Goal: Task Accomplishment & Management: Manage account settings

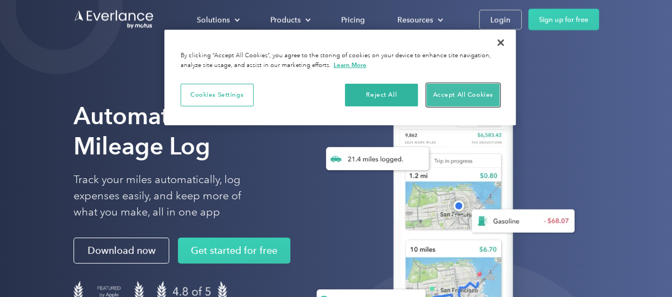
click at [463, 92] on button "Accept All Cookies" at bounding box center [462, 95] width 73 height 23
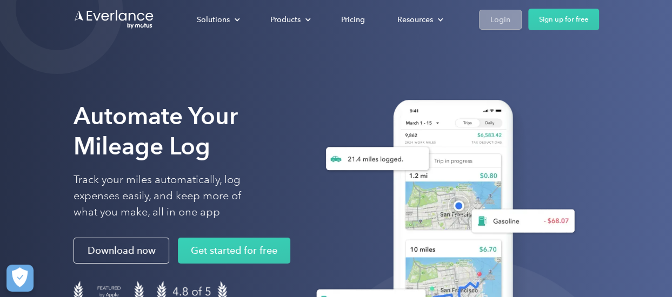
click at [512, 17] on link "Login" at bounding box center [500, 20] width 43 height 20
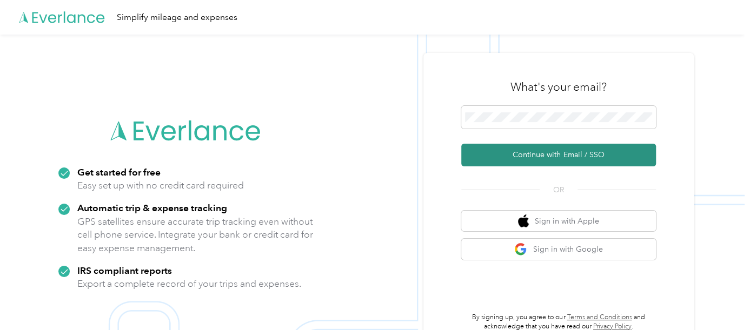
click at [515, 158] on button "Continue with Email / SSO" at bounding box center [558, 155] width 195 height 23
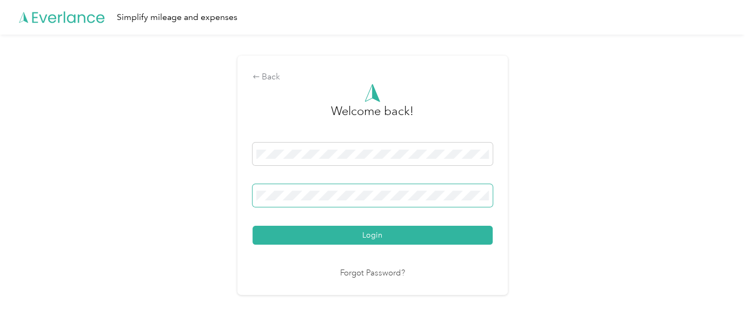
click at [352, 201] on span at bounding box center [372, 195] width 240 height 23
click at [252, 226] on button "Login" at bounding box center [372, 235] width 240 height 19
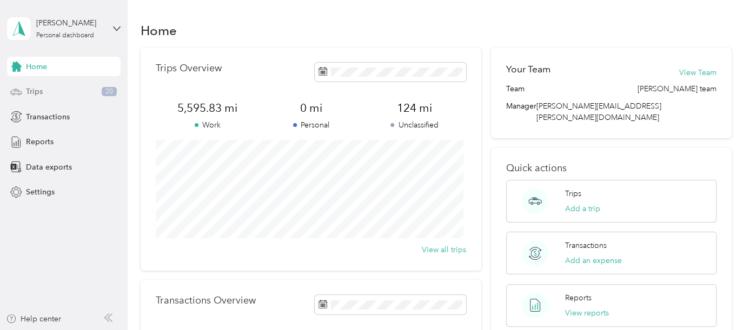
click at [28, 90] on span "Trips" at bounding box center [34, 91] width 17 height 11
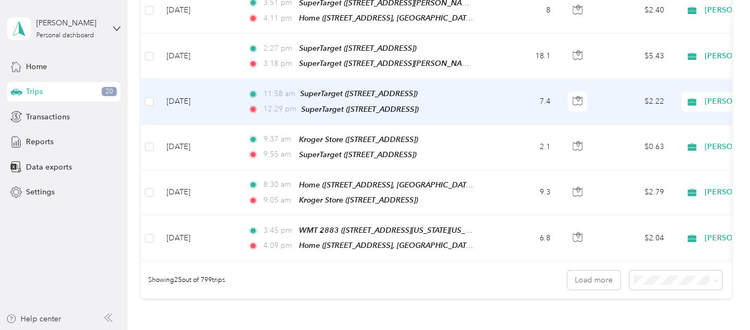
scroll to position [1155, 0]
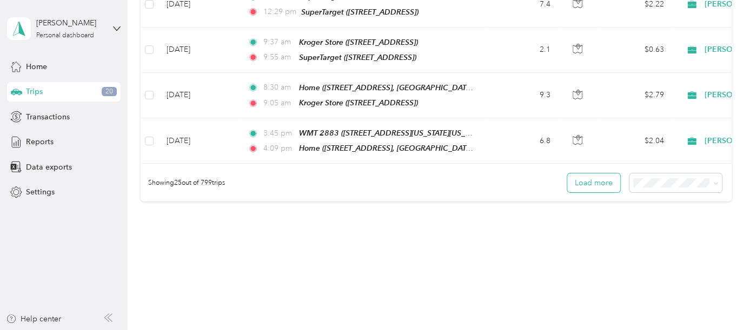
click at [603, 174] on button "Load more" at bounding box center [593, 183] width 53 height 19
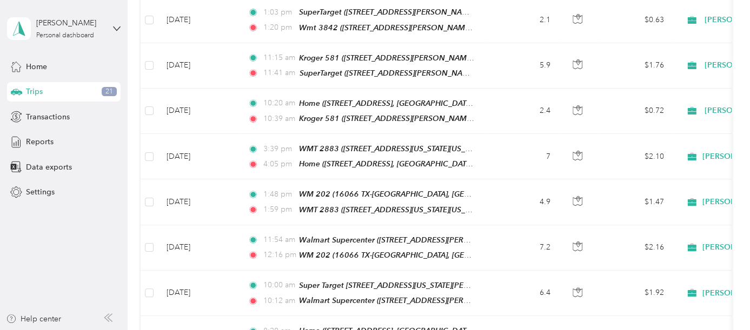
scroll to position [2236, 0]
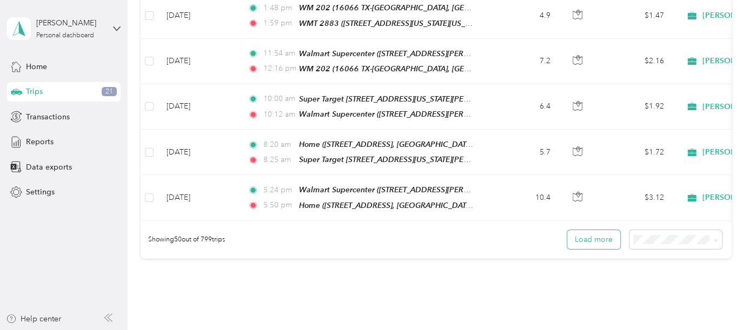
click at [583, 230] on button "Load more" at bounding box center [593, 239] width 53 height 19
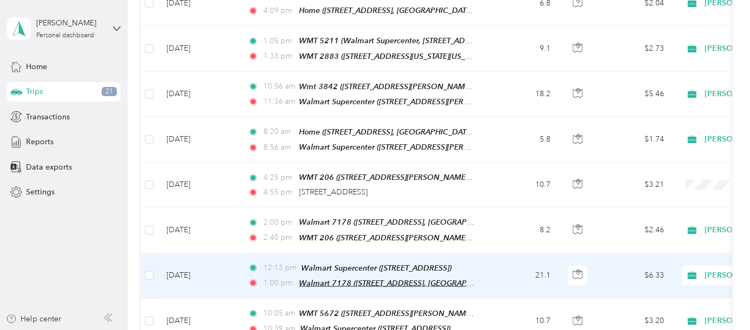
scroll to position [1269, 0]
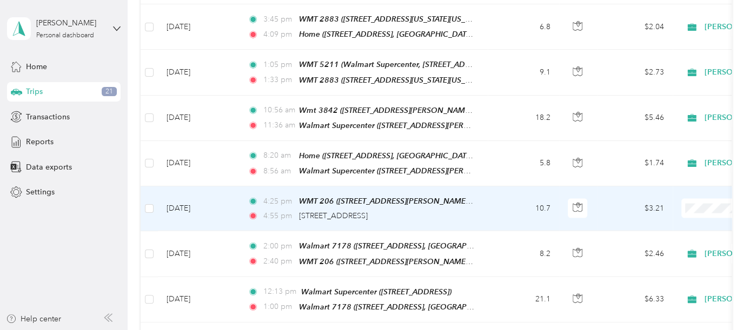
click at [505, 186] on td "10.7" at bounding box center [523, 208] width 71 height 45
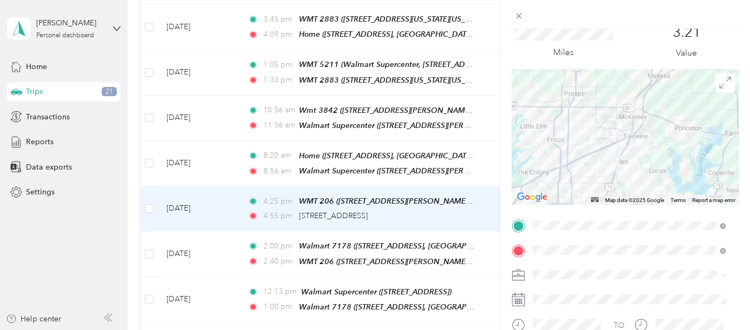
scroll to position [60, 0]
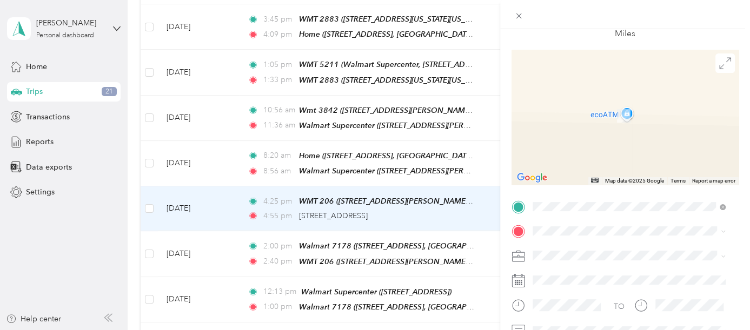
click at [649, 115] on span "[STREET_ADDRESS][US_STATE]" at bounding box center [606, 110] width 108 height 9
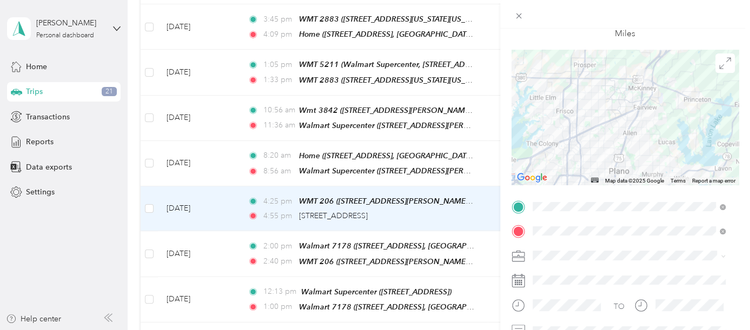
click at [559, 276] on li "[PERSON_NAME]" at bounding box center [628, 270] width 201 height 19
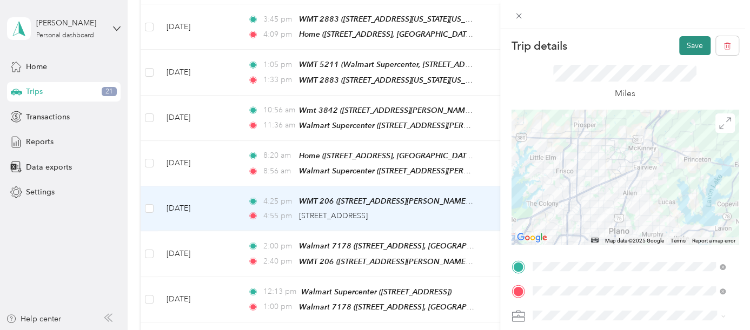
click at [682, 40] on button "Save" at bounding box center [694, 45] width 31 height 19
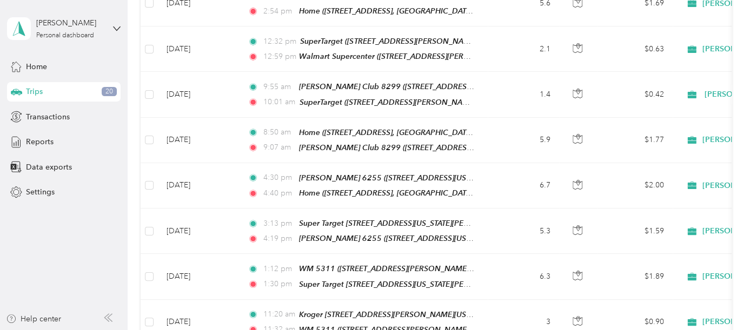
scroll to position [3371, 0]
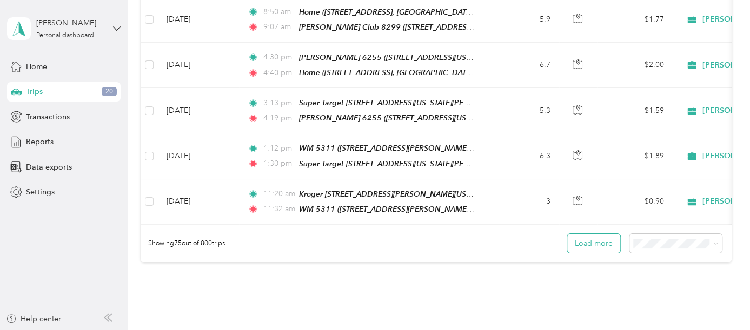
click at [594, 234] on button "Load more" at bounding box center [593, 243] width 53 height 19
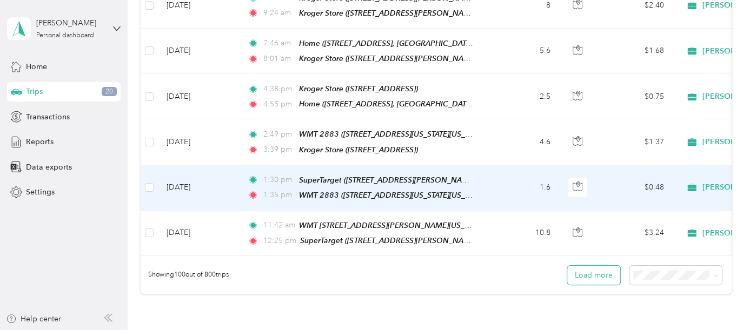
scroll to position [4479, 0]
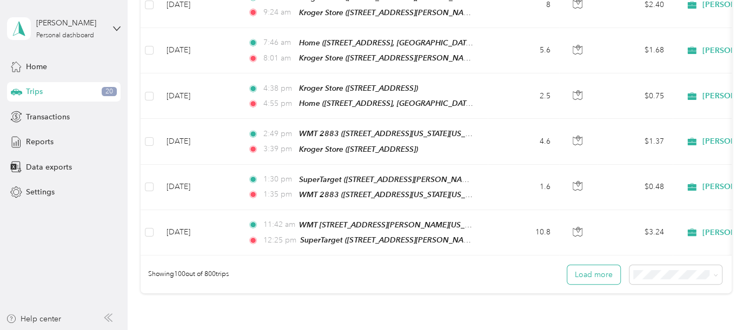
click at [598, 265] on button "Load more" at bounding box center [593, 274] width 53 height 19
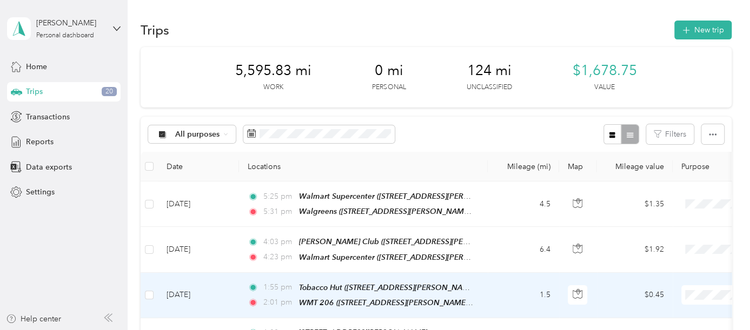
scroll to position [0, 0]
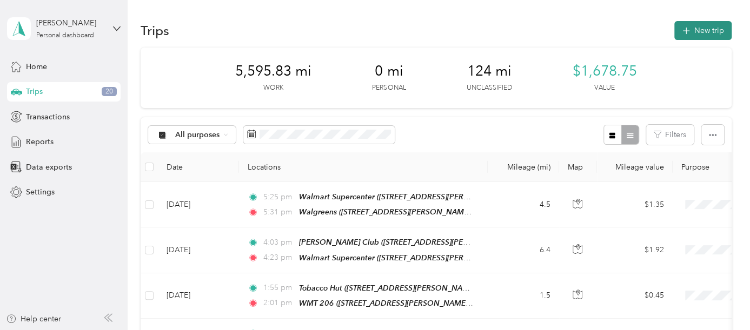
click at [695, 27] on button "New trip" at bounding box center [702, 30] width 57 height 19
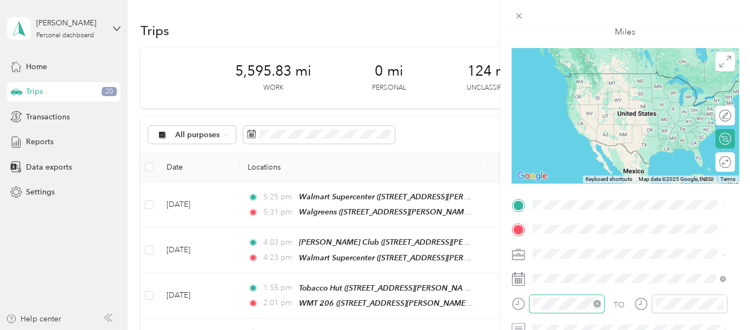
scroll to position [120, 0]
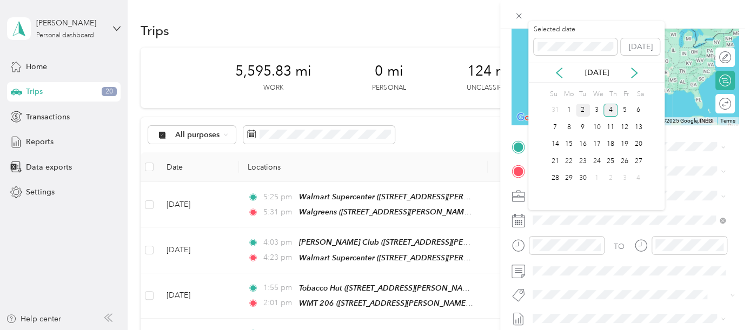
click at [580, 109] on div "2" at bounding box center [583, 111] width 14 height 14
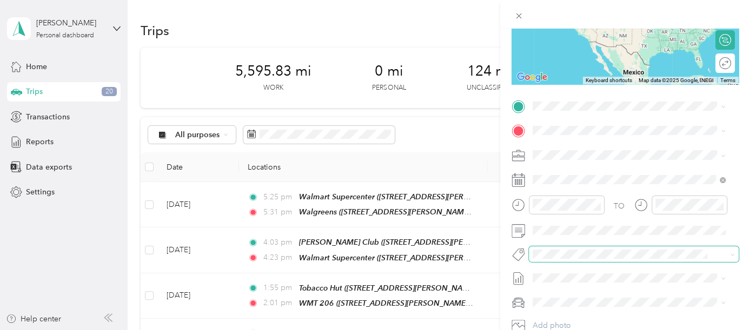
scroll to position [180, 0]
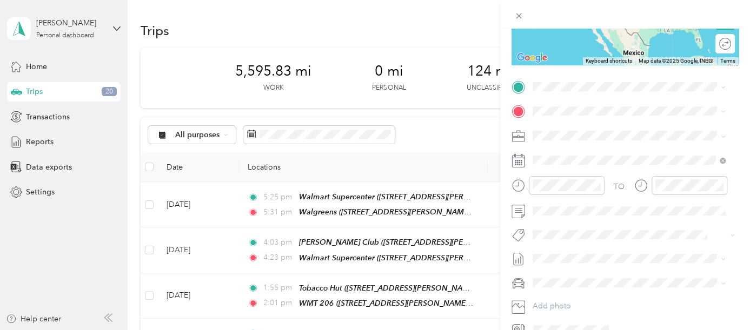
click at [564, 144] on span "[STREET_ADDRESS][US_STATE]" at bounding box center [606, 140] width 108 height 9
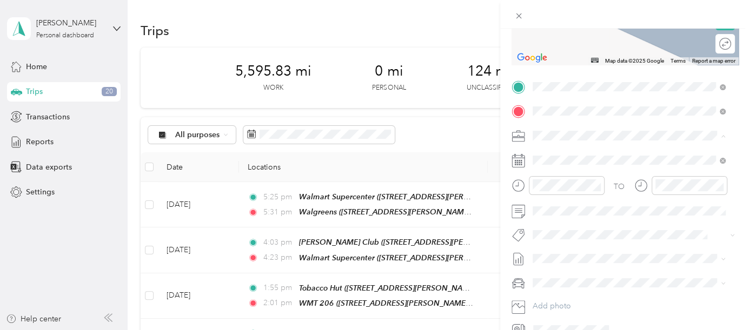
click at [570, 152] on strong "WMT 2883" at bounding box center [572, 154] width 41 height 10
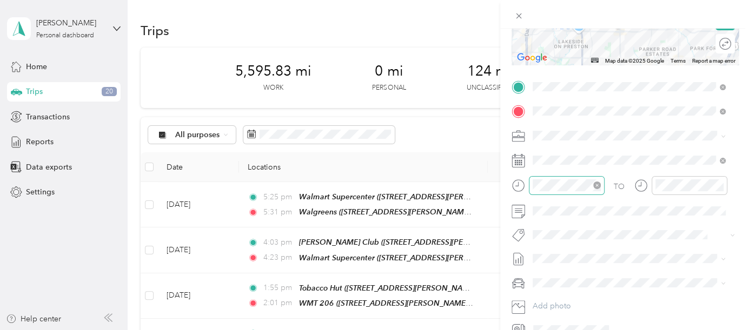
click at [598, 185] on icon "close-circle" at bounding box center [597, 186] width 8 height 8
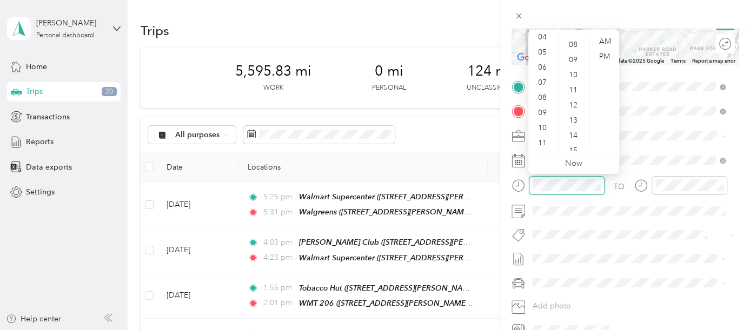
scroll to position [121, 0]
click at [542, 114] on div "09" at bounding box center [543, 112] width 26 height 15
click at [573, 44] on div "08" at bounding box center [574, 42] width 26 height 15
click at [572, 98] on div "12" at bounding box center [574, 102] width 26 height 15
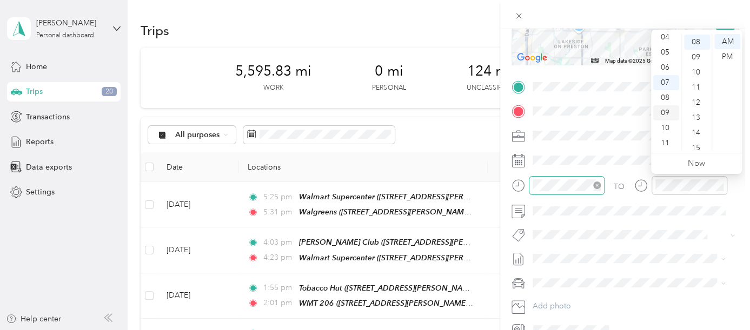
click at [662, 115] on div "09" at bounding box center [666, 112] width 26 height 15
click at [692, 55] on div "37" at bounding box center [697, 60] width 26 height 15
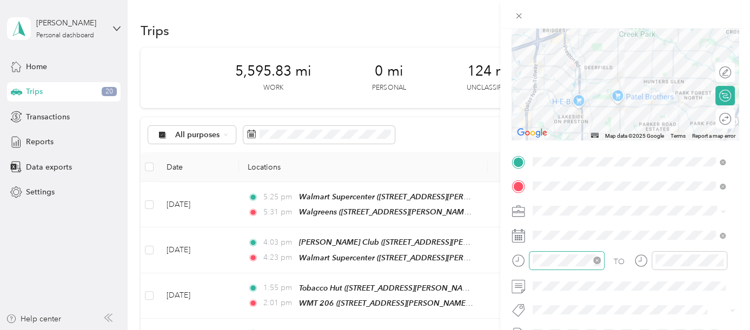
scroll to position [0, 0]
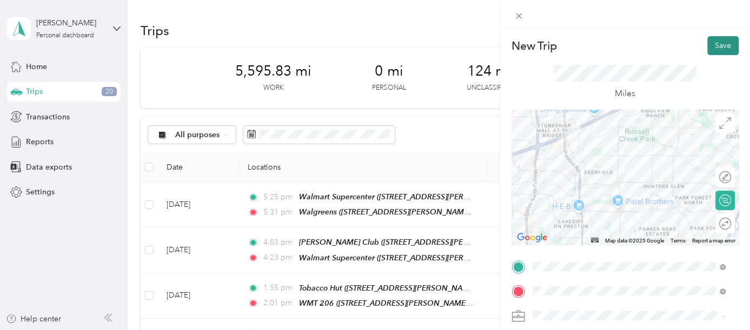
click at [709, 37] on button "Save" at bounding box center [722, 45] width 31 height 19
